Goal: Information Seeking & Learning: Learn about a topic

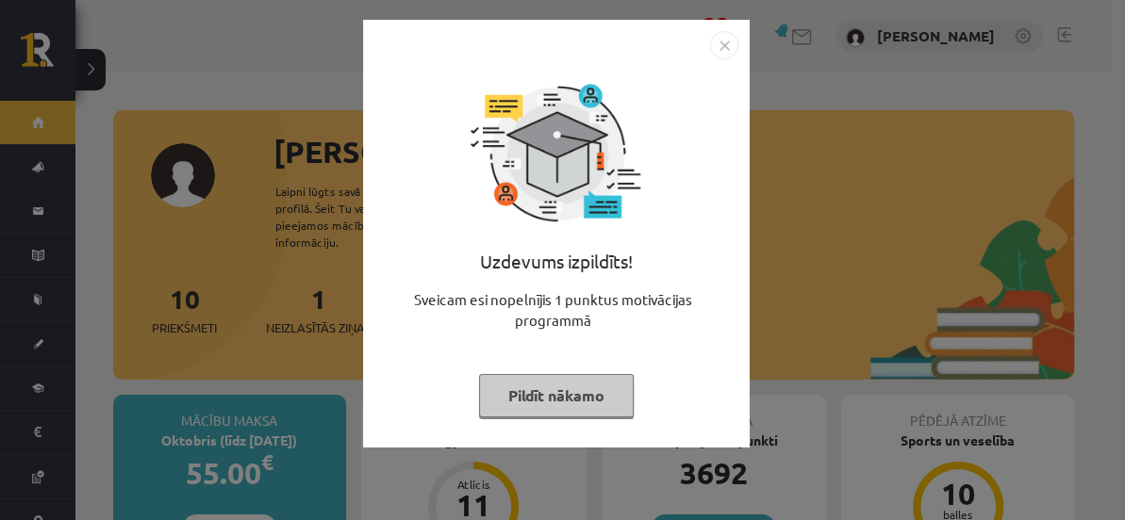
click at [723, 44] on img "Close" at bounding box center [724, 45] width 28 height 28
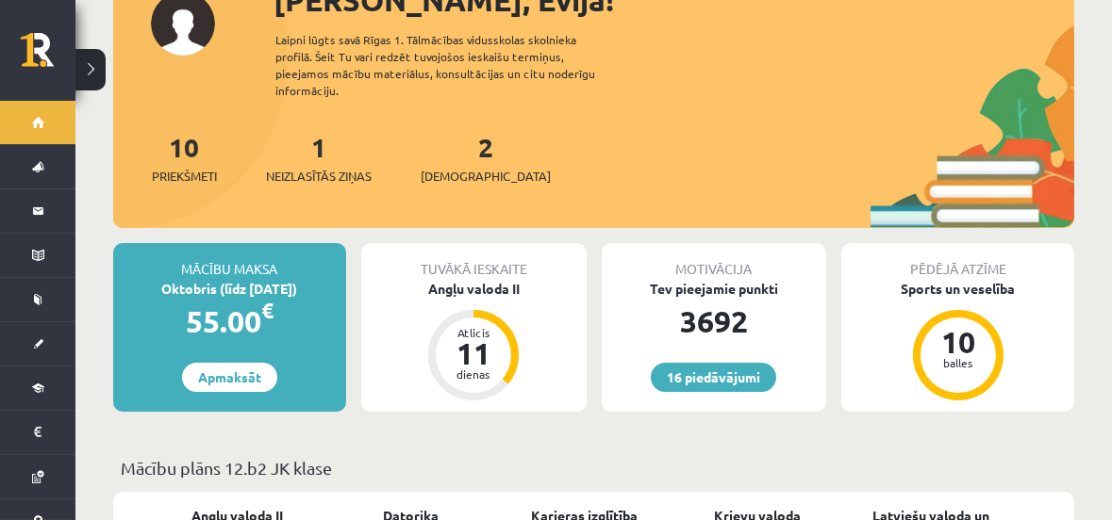
scroll to position [113, 0]
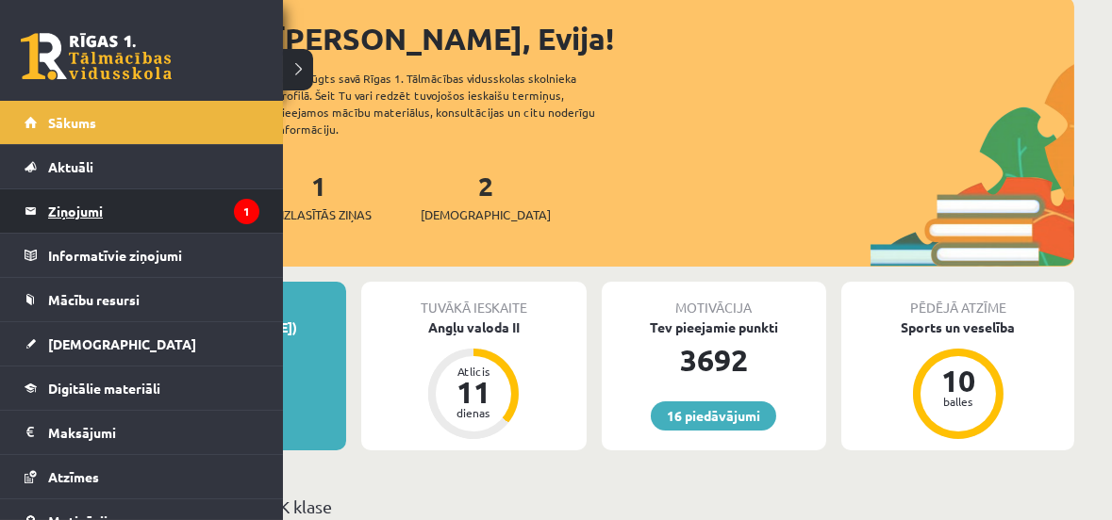
click at [79, 205] on legend "Ziņojumi 1" at bounding box center [153, 210] width 211 height 43
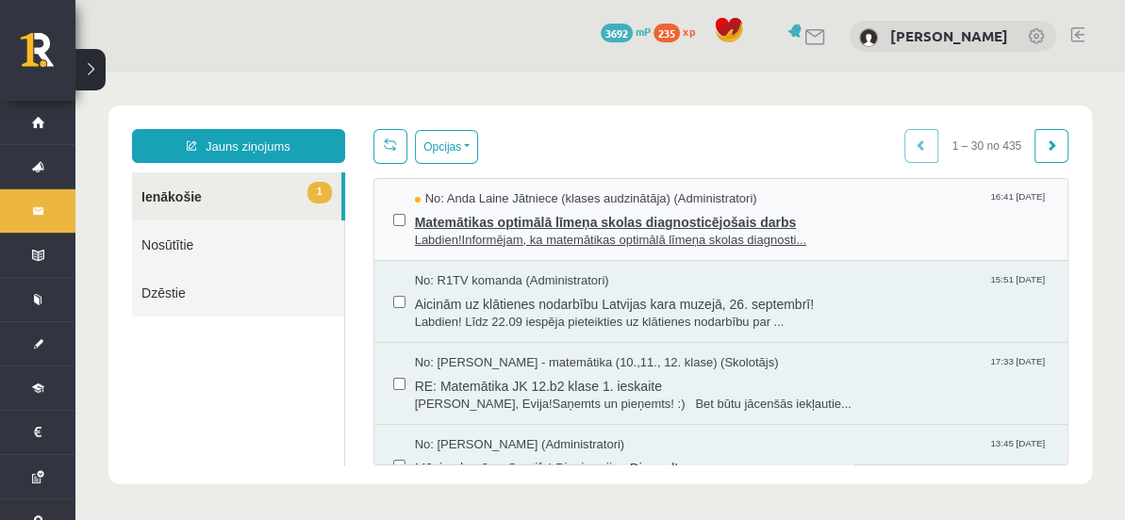
click at [603, 219] on span "Matemātikas optimālā līmeņa skolas diagnosticējošais darbs" at bounding box center [732, 220] width 634 height 24
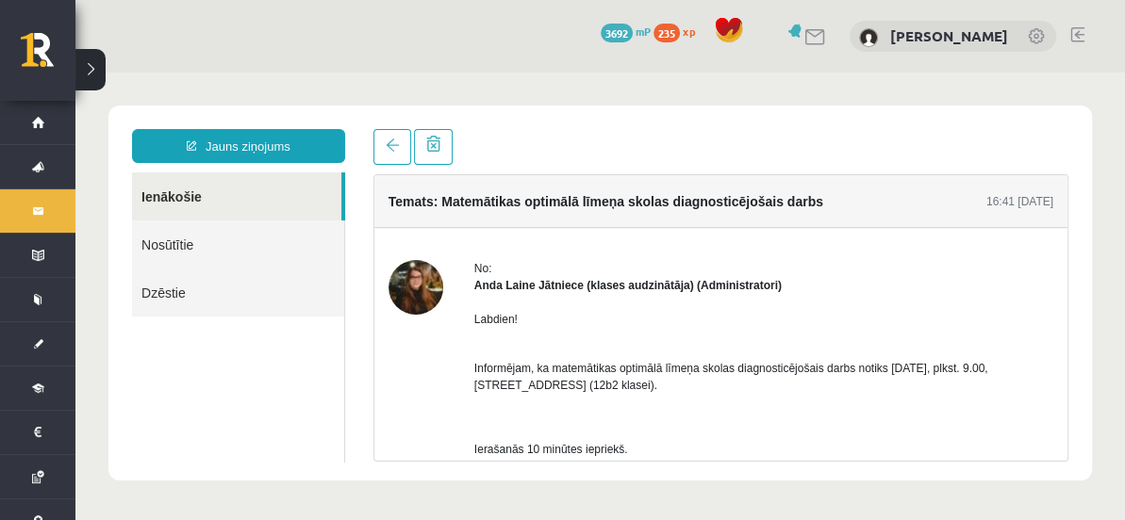
click at [640, 311] on p "Labdien!" at bounding box center [763, 319] width 579 height 17
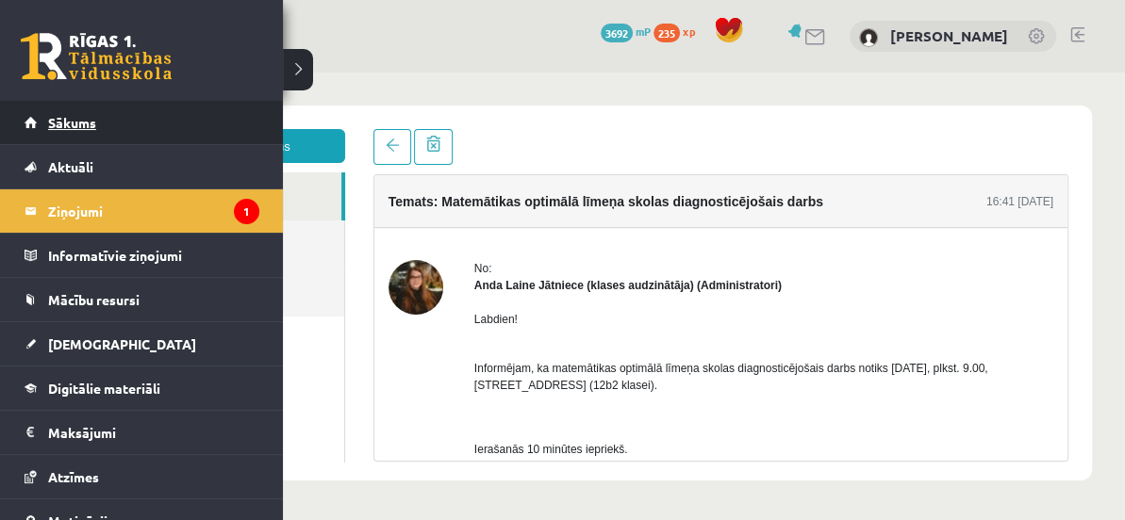
click at [65, 122] on span "Sākums" at bounding box center [72, 122] width 48 height 17
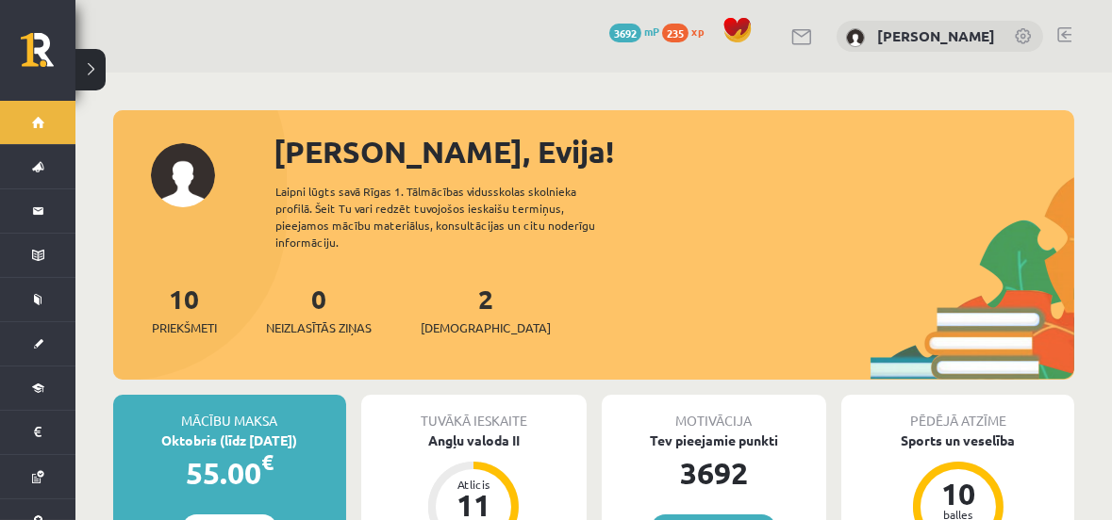
click at [99, 71] on button at bounding box center [90, 69] width 30 height 41
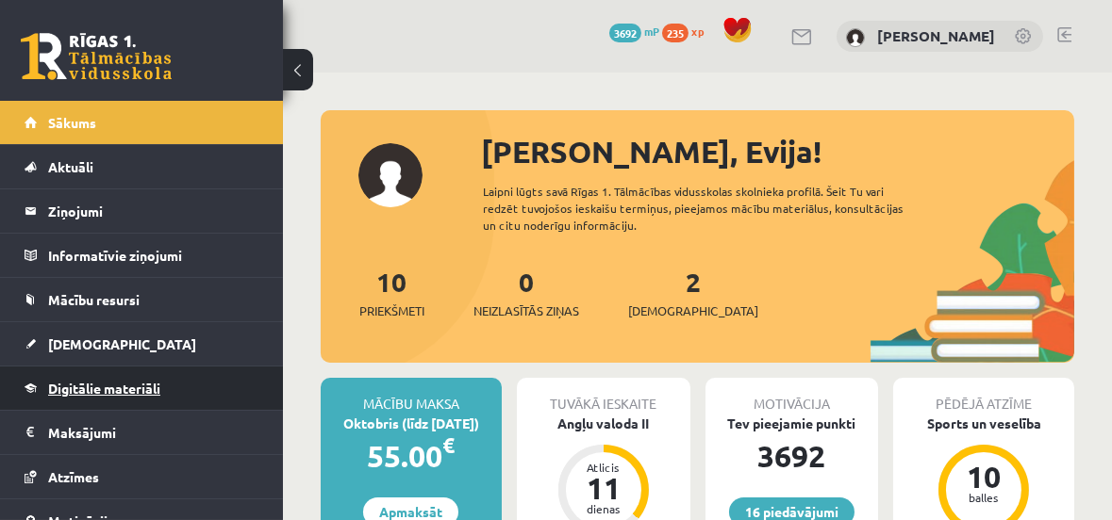
click at [96, 388] on span "Digitālie materiāli" at bounding box center [104, 388] width 112 height 17
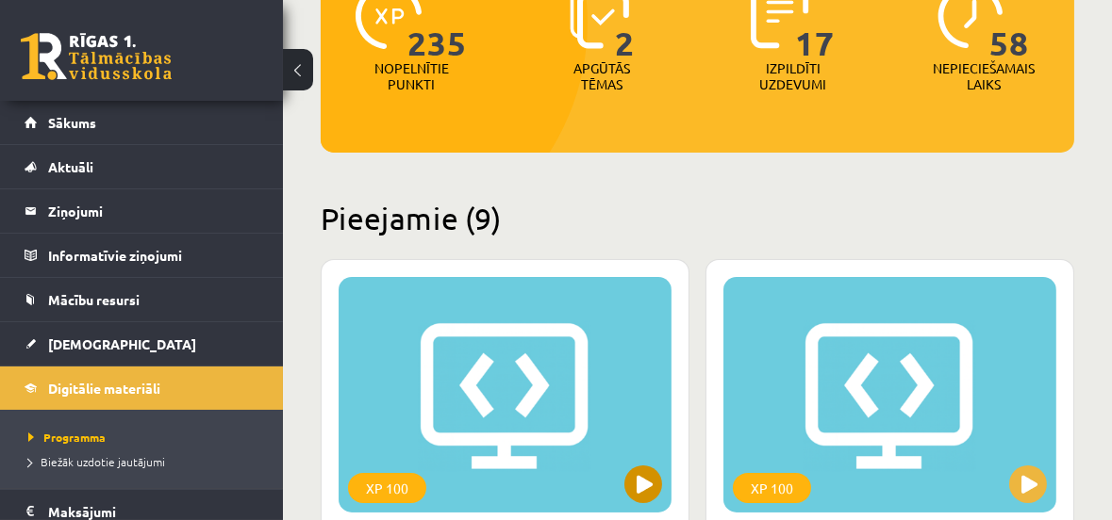
scroll to position [342, 0]
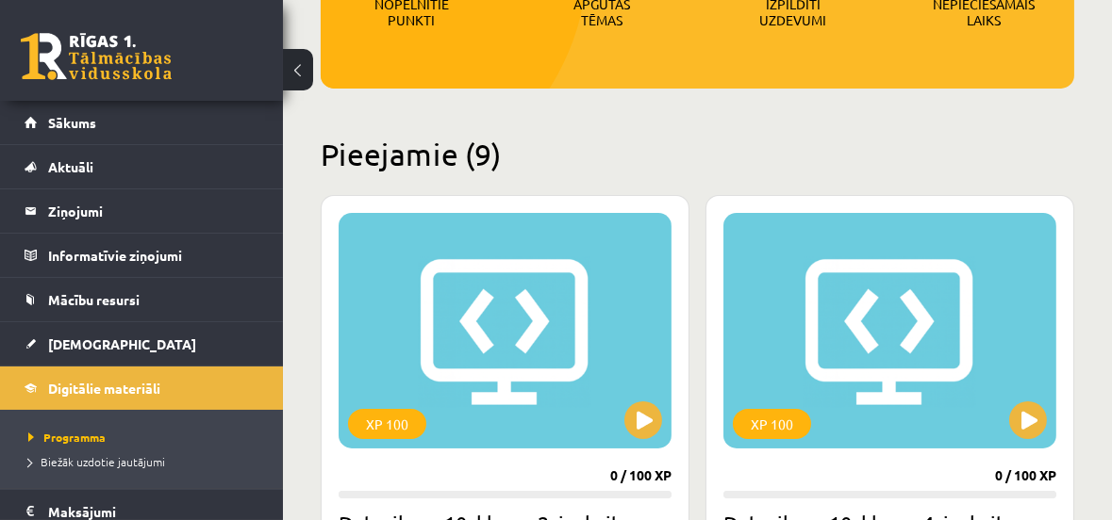
click at [299, 64] on button at bounding box center [298, 69] width 30 height 41
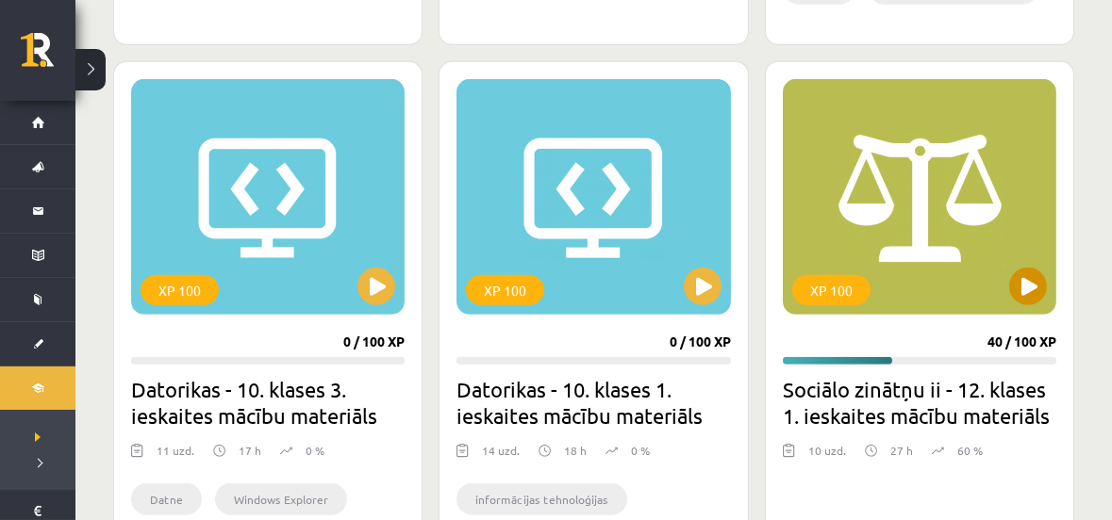
scroll to position [1600, 0]
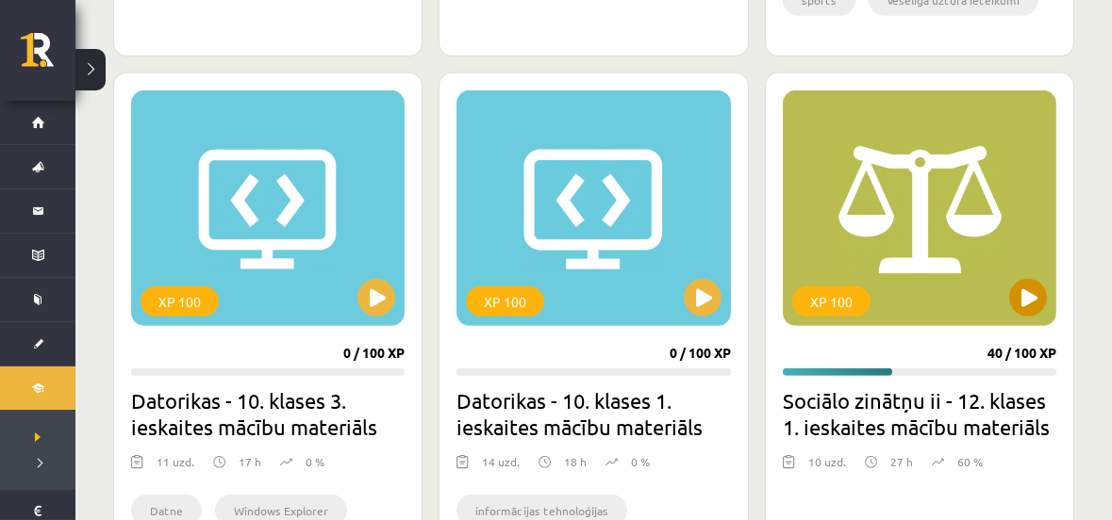
click at [987, 287] on div "XP 100" at bounding box center [919, 209] width 273 height 236
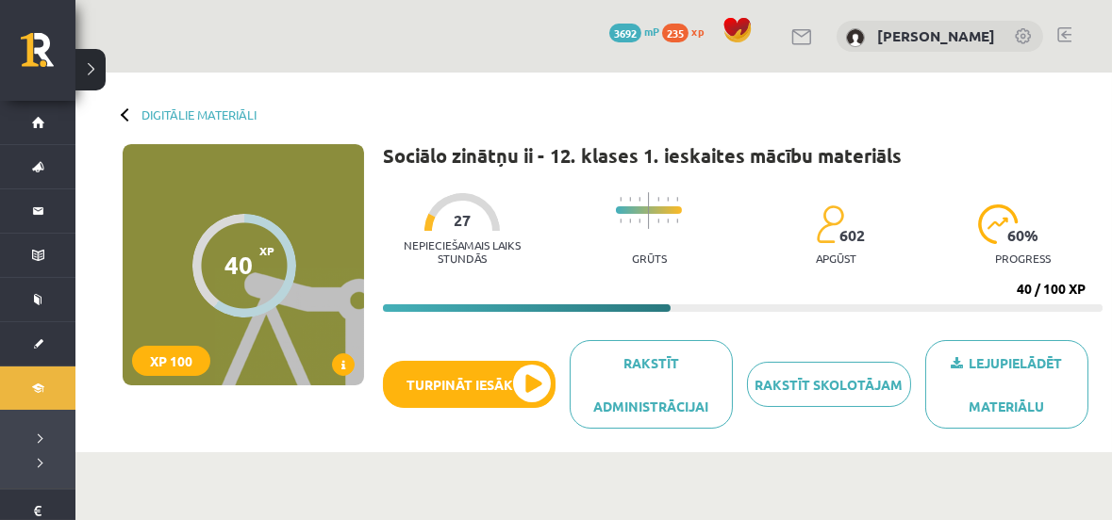
click at [1065, 33] on link at bounding box center [1064, 34] width 14 height 15
